Goal: Information Seeking & Learning: Learn about a topic

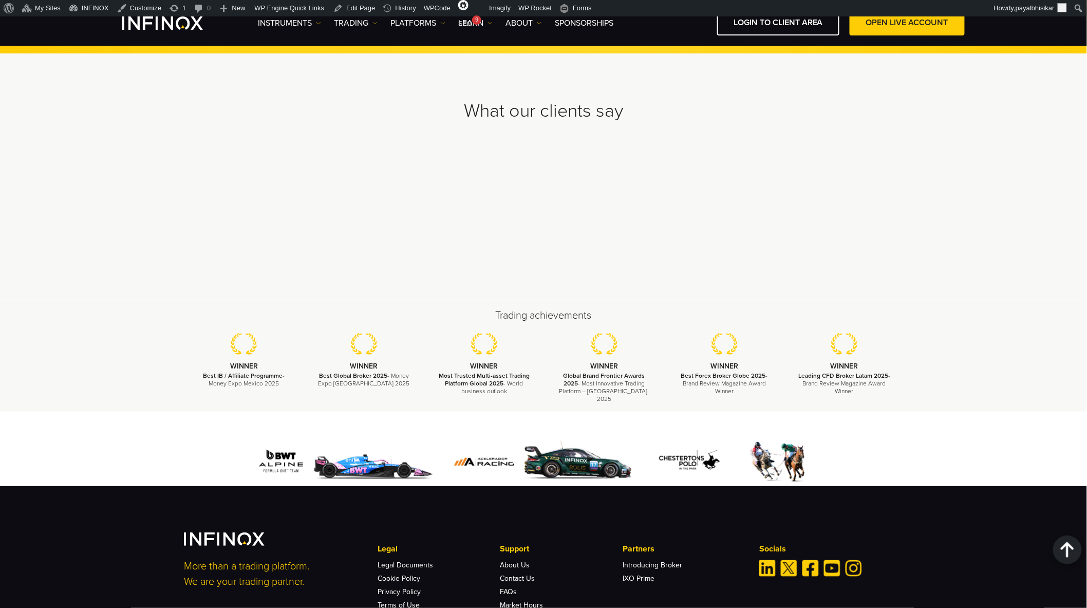
scroll to position [2983, 0]
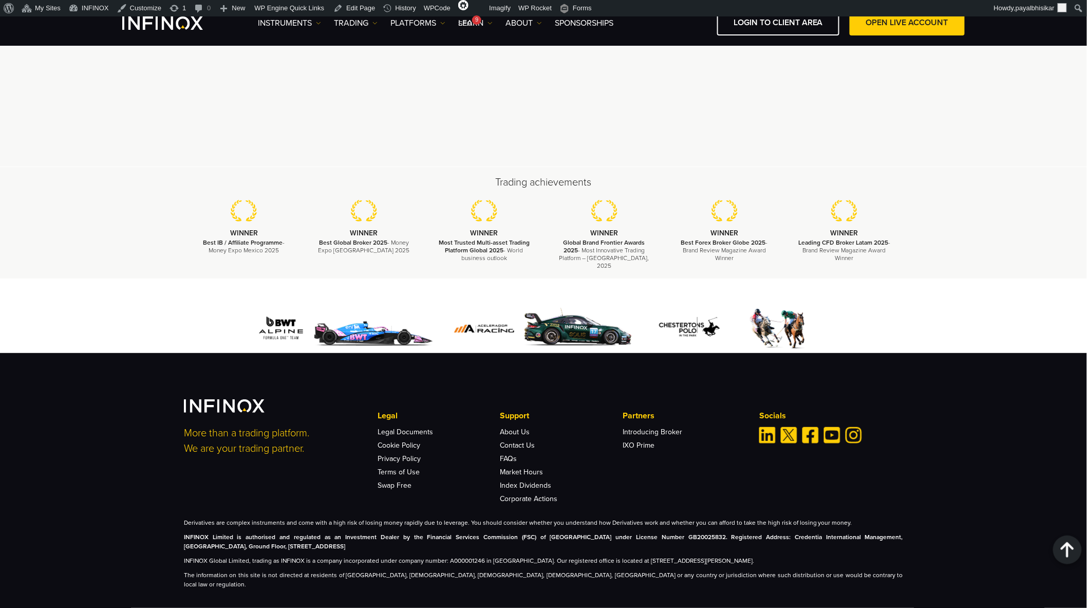
click at [326, 481] on div "More than a trading platform. We are your trading partner. Legal Legal Document…" at bounding box center [543, 450] width 719 height 103
click at [408, 427] on link "Legal Documents" at bounding box center [405, 431] width 55 height 9
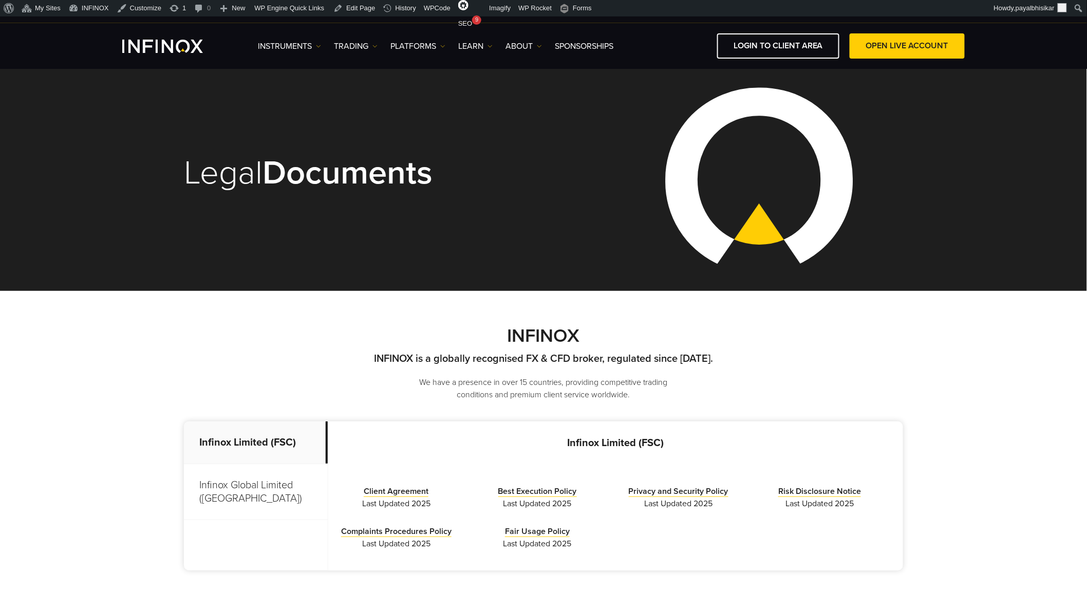
click at [840, 368] on div "INFINOX INFINOX is a globally recognised FX & CFD broker, regulated since 2009.…" at bounding box center [543, 363] width 719 height 76
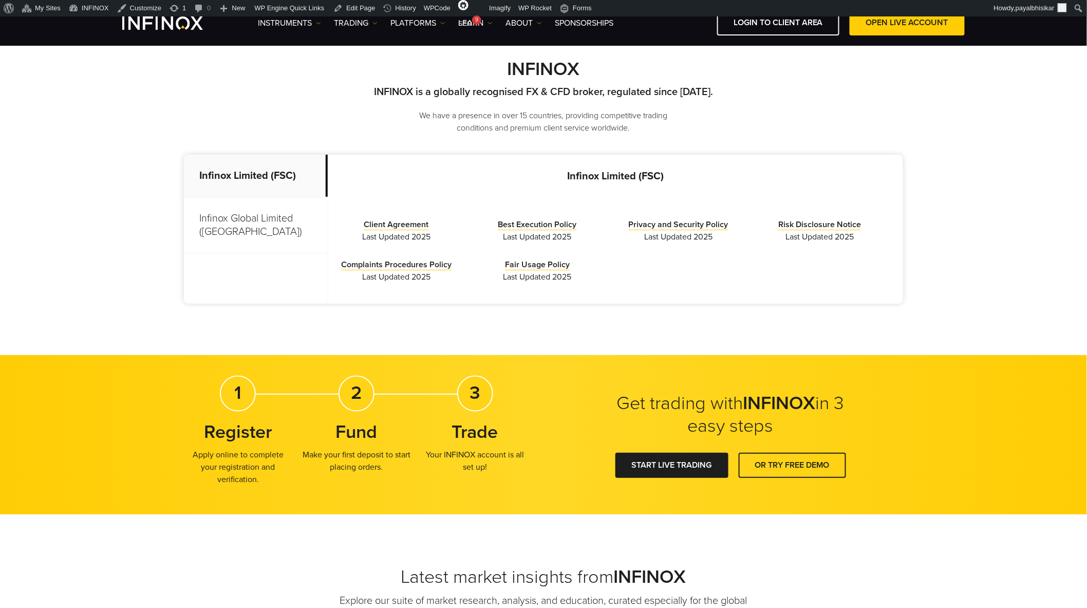
scroll to position [244, 0]
click at [266, 239] on p "Infinox Global Limited (Anguilla)" at bounding box center [256, 225] width 144 height 56
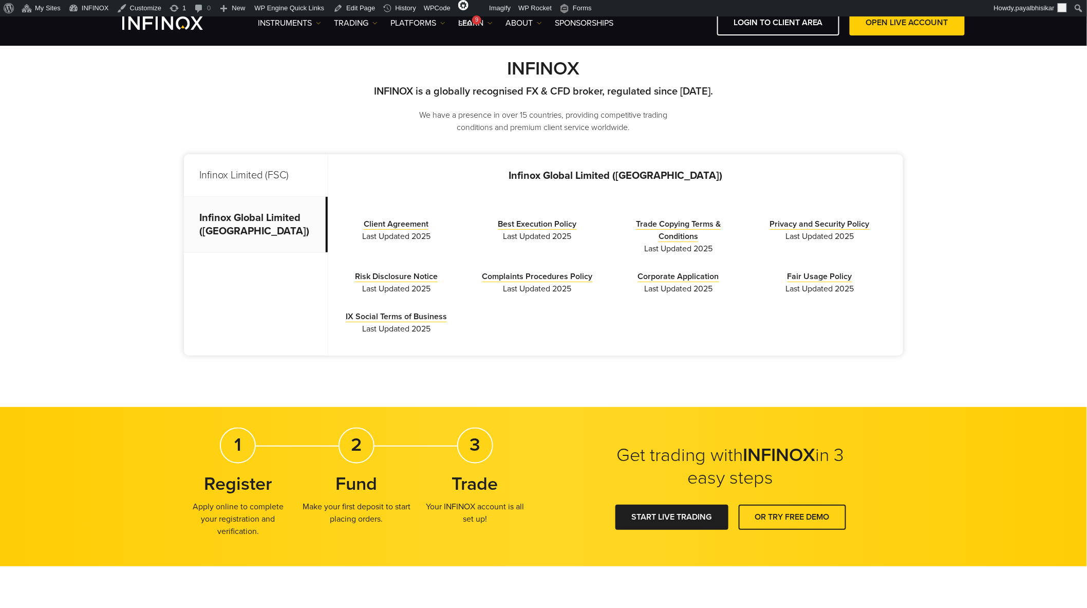
click at [288, 181] on p "Infinox Limited (FSC)" at bounding box center [256, 175] width 144 height 43
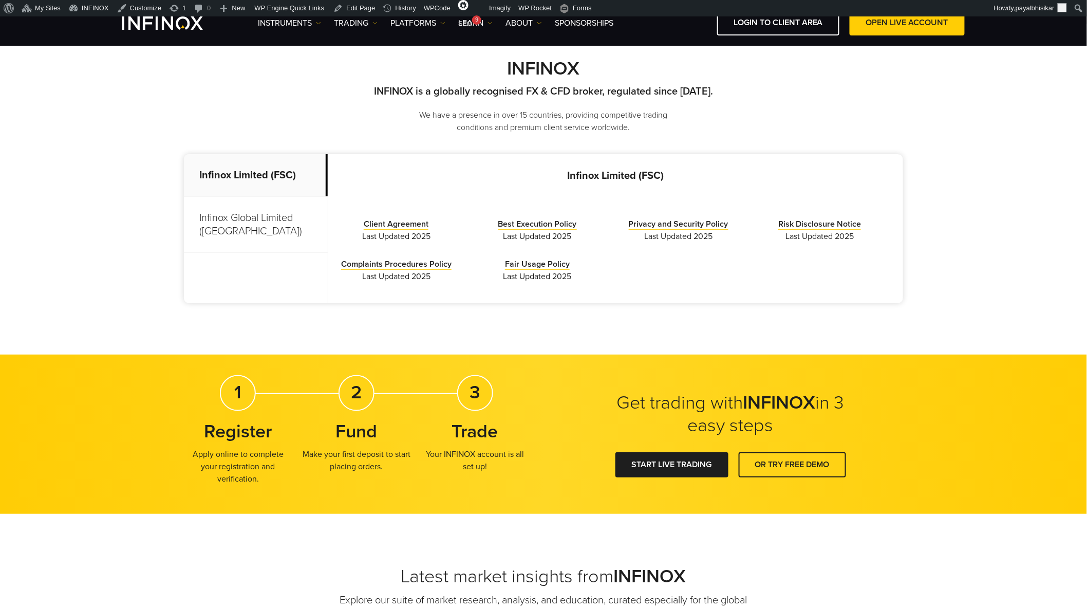
click at [279, 227] on p "Infinox Global Limited (Anguilla)" at bounding box center [256, 225] width 144 height 56
